Goal: Transaction & Acquisition: Purchase product/service

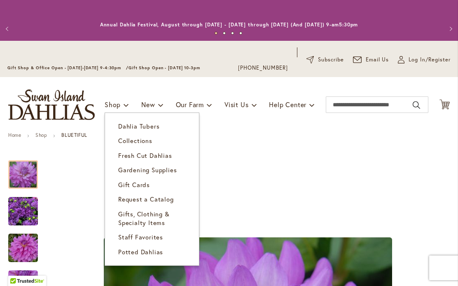
click at [151, 123] on span "Dahlia Tubers" at bounding box center [138, 126] width 41 height 8
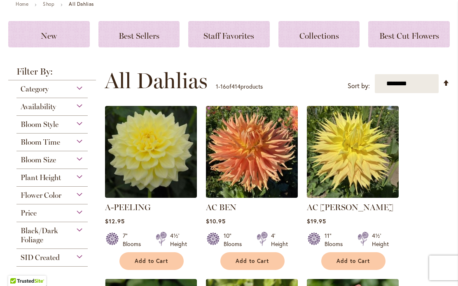
scroll to position [131, 0]
click at [418, 84] on select "**********" at bounding box center [407, 83] width 64 height 19
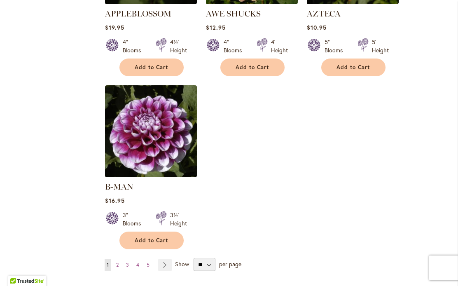
scroll to position [1030, 0]
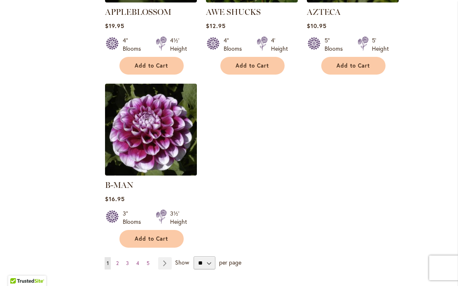
click at [118, 260] on span "2" at bounding box center [117, 263] width 2 height 6
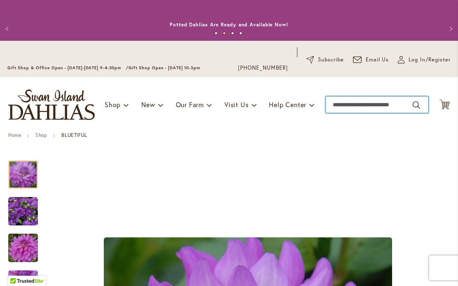
click at [388, 106] on input "Search" at bounding box center [377, 104] width 103 height 16
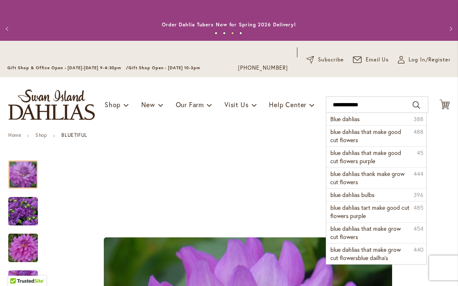
click at [418, 107] on button "Search" at bounding box center [416, 104] width 7 height 13
type input "**********"
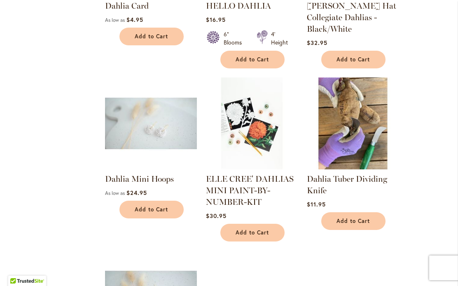
scroll to position [950, 0]
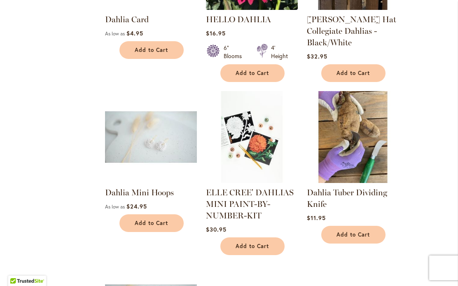
click at [170, 133] on img at bounding box center [151, 137] width 92 height 92
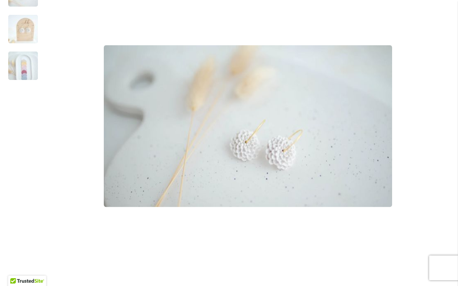
scroll to position [255, 0]
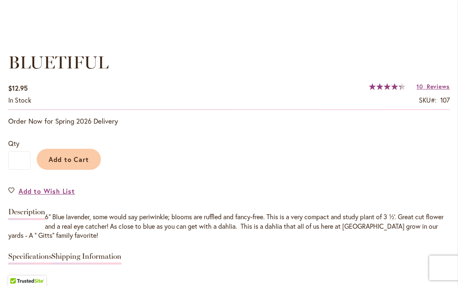
scroll to position [573, 0]
